Goal: Information Seeking & Learning: Understand process/instructions

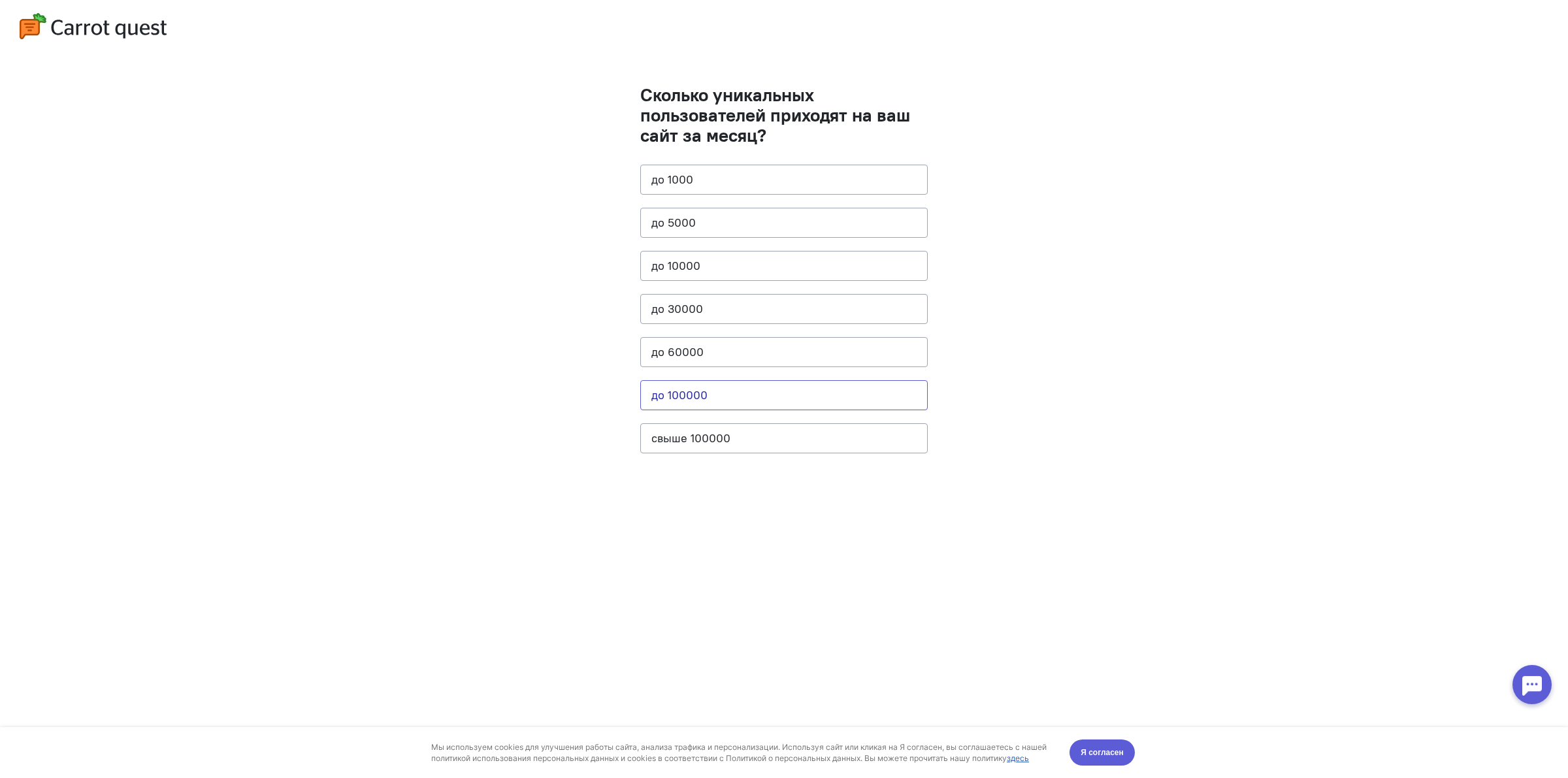
click at [784, 402] on button "до 100000" at bounding box center [784, 395] width 288 height 30
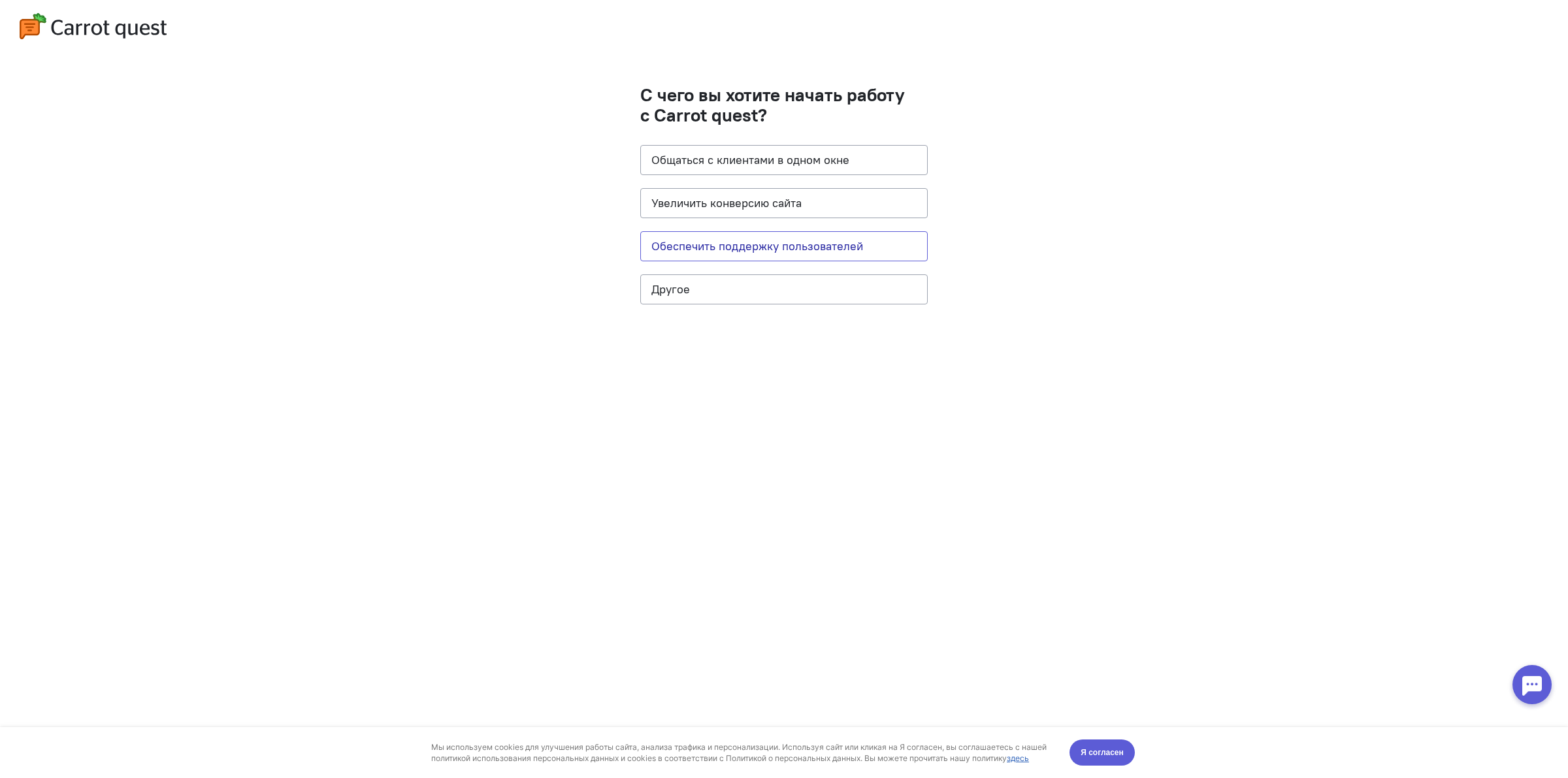
click at [828, 244] on button "Обеспечить поддержку пользователей" at bounding box center [784, 246] width 288 height 30
